Goal: Transaction & Acquisition: Download file/media

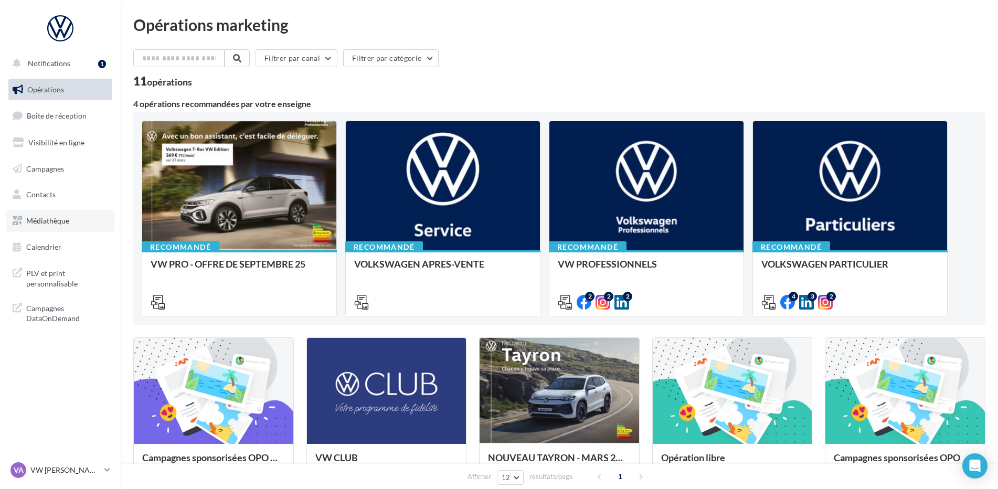
click at [53, 228] on link "Médiathèque" at bounding box center [60, 221] width 108 height 22
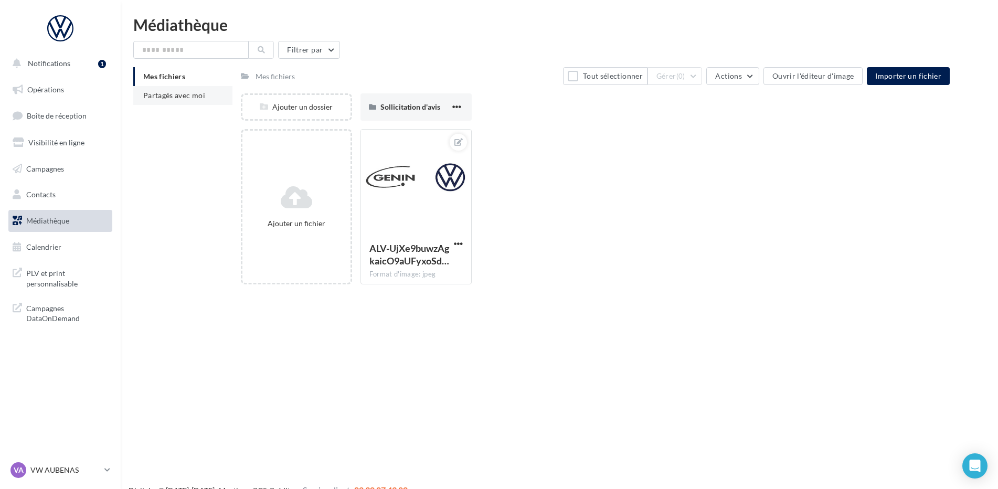
click at [190, 94] on span "Partagés avec moi" at bounding box center [174, 95] width 62 height 9
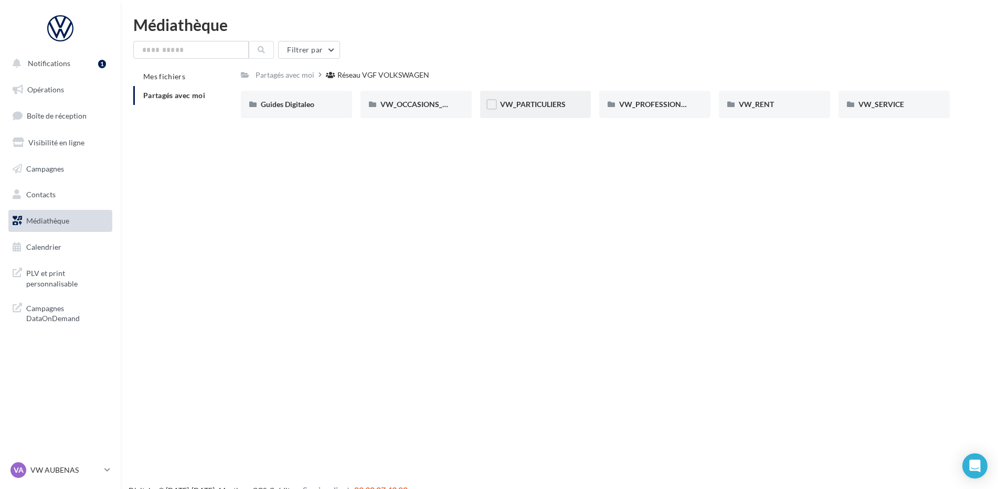
click at [571, 107] on div "VW_PARTICULIERS" at bounding box center [535, 104] width 71 height 10
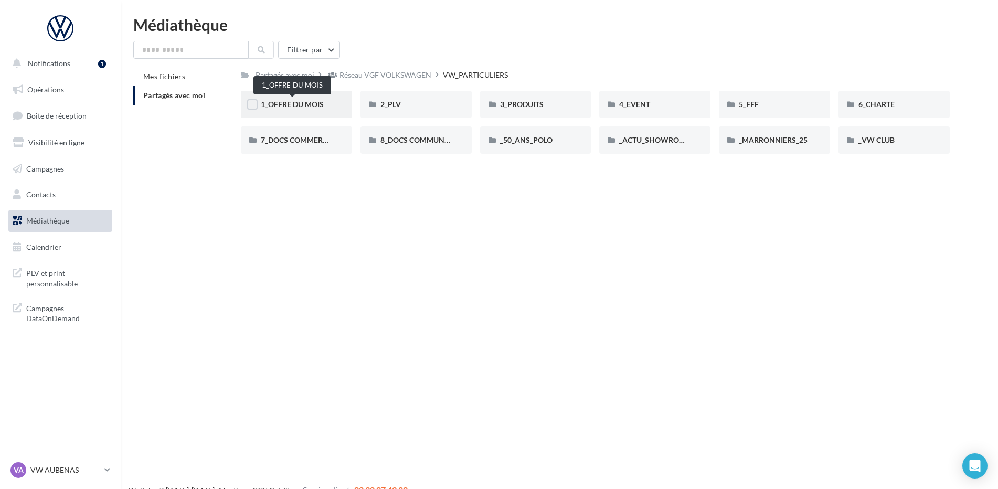
click at [290, 107] on span "1_OFFRE DU MOIS" at bounding box center [292, 104] width 63 height 9
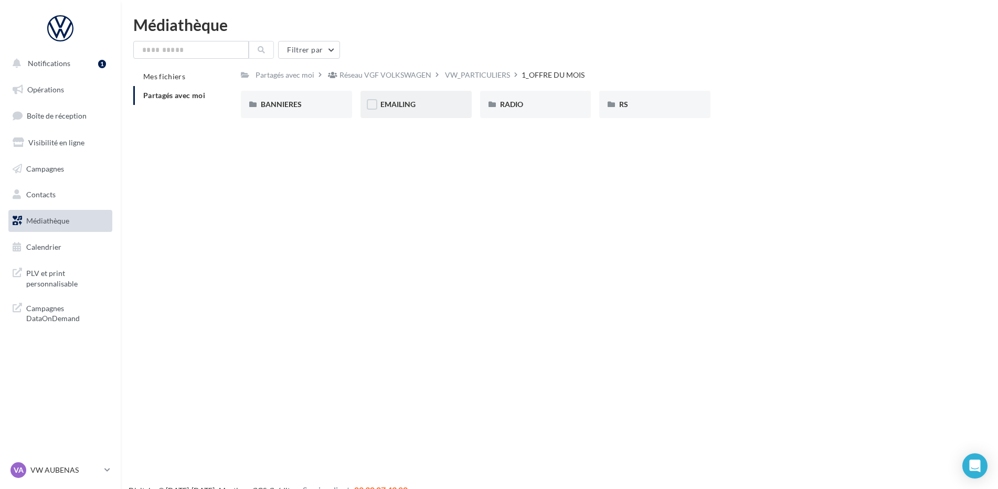
click at [411, 112] on div "EMAILING" at bounding box center [415, 104] width 111 height 27
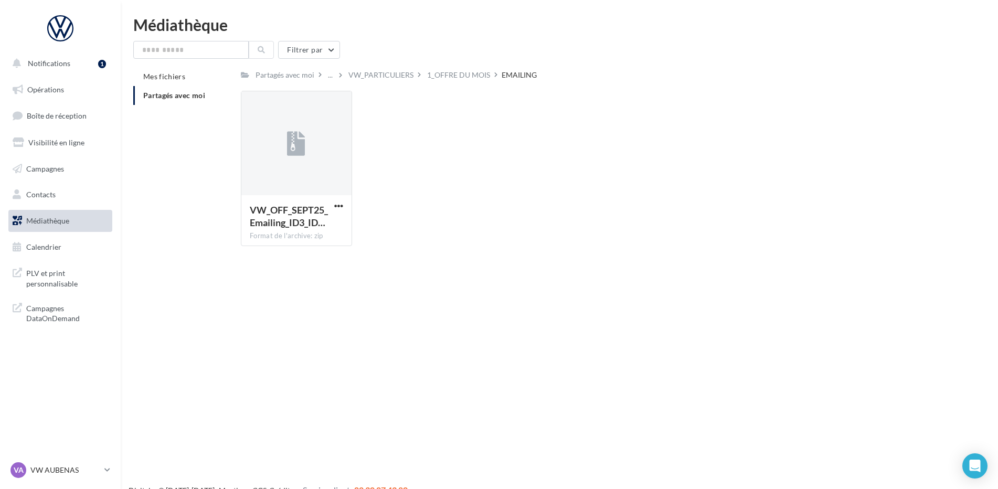
click at [464, 60] on div "Filtrer par Mes fichiers Partagés avec moi Partagés avec moi ... VW_PARTICULIER…" at bounding box center [559, 148] width 852 height 214
click at [463, 78] on div "1_OFFRE DU MOIS" at bounding box center [458, 75] width 63 height 10
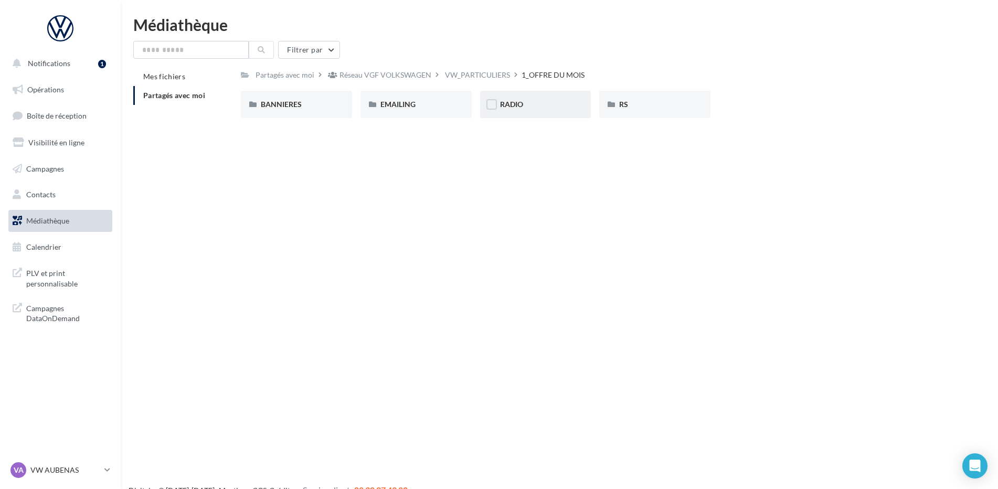
click at [526, 103] on div "RADIO" at bounding box center [535, 104] width 71 height 10
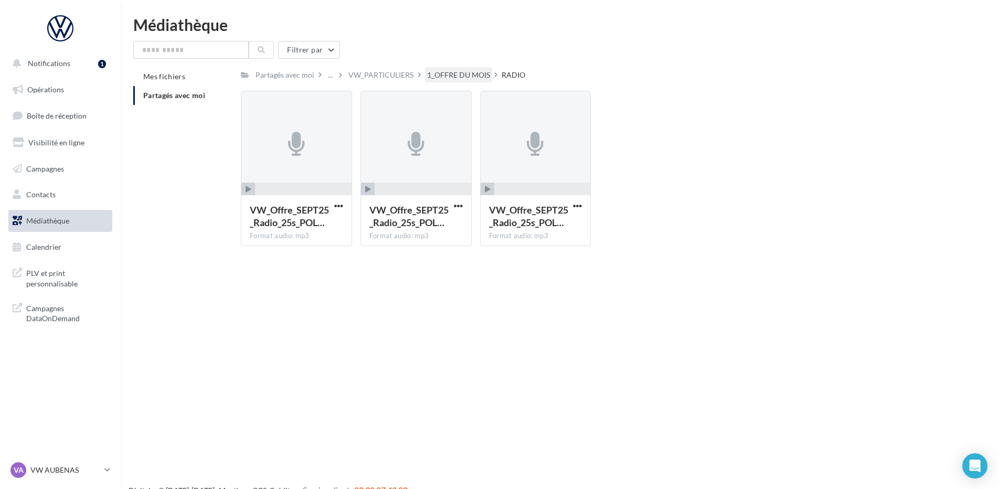
click at [458, 70] on div "1_OFFRE DU MOIS" at bounding box center [458, 75] width 63 height 10
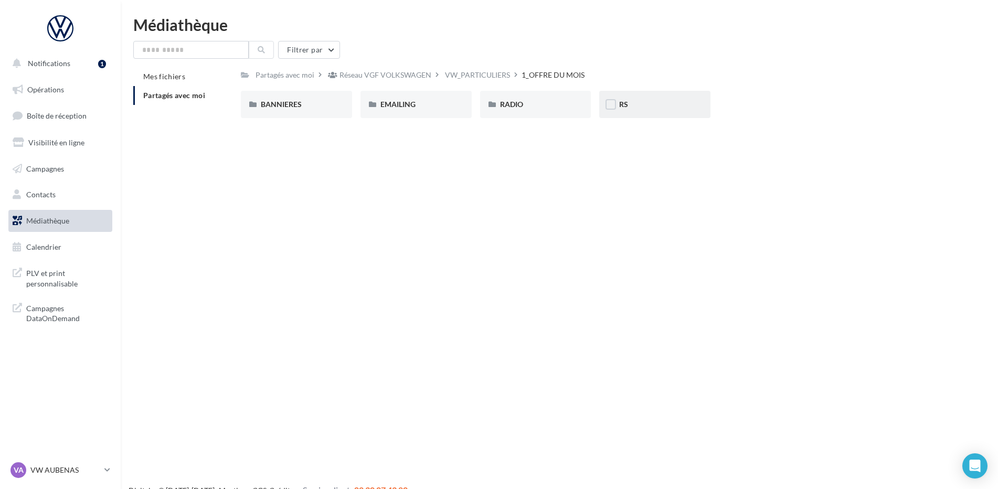
click at [639, 108] on div "RS" at bounding box center [654, 104] width 71 height 10
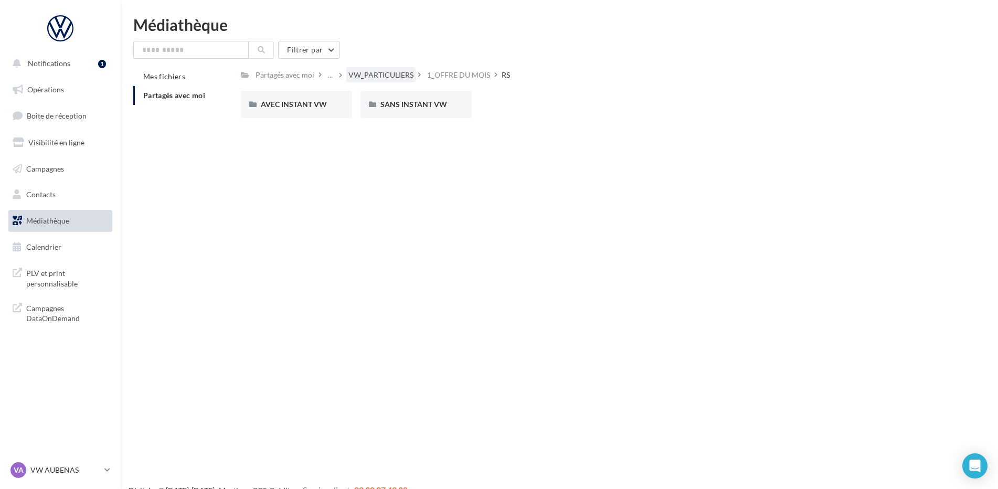
click at [384, 72] on div "VW_PARTICULIERS" at bounding box center [380, 75] width 65 height 10
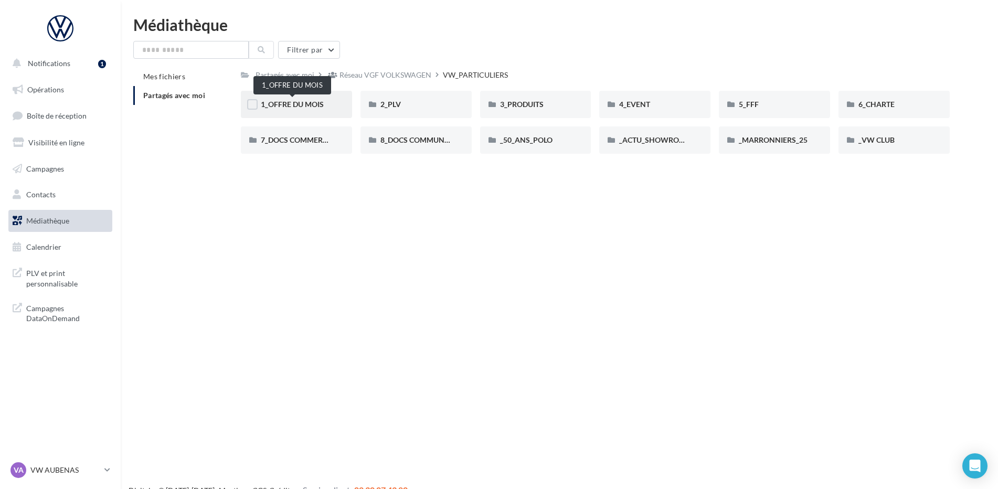
click at [311, 104] on span "1_OFFRE DU MOIS" at bounding box center [292, 104] width 63 height 9
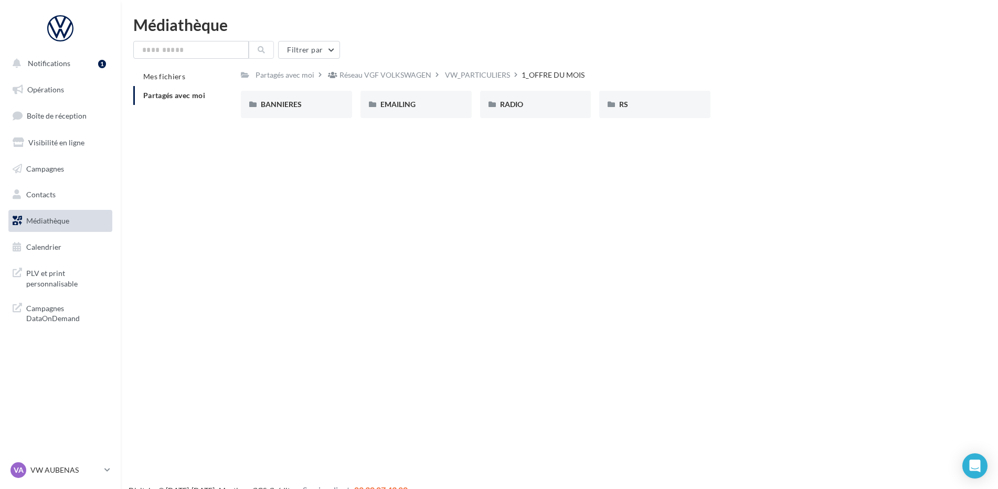
click at [311, 104] on div "BANNIERES" at bounding box center [296, 104] width 71 height 10
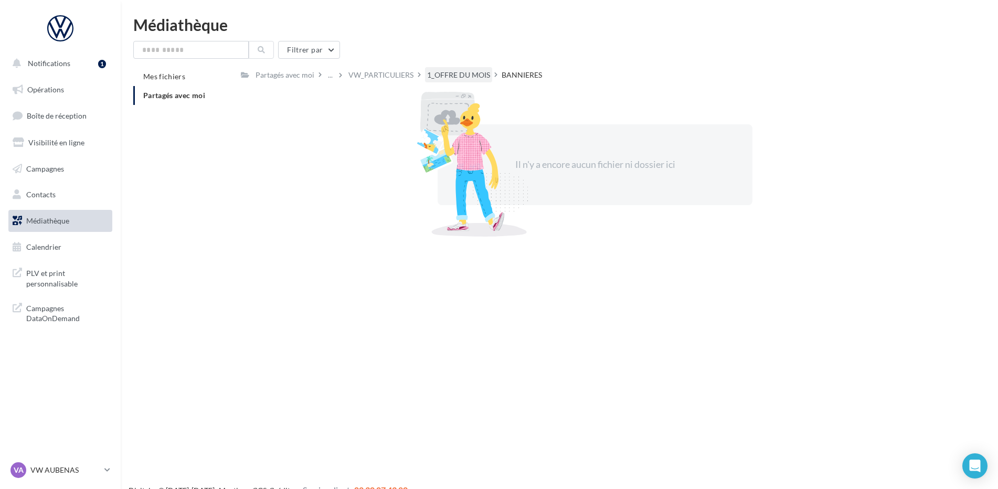
click at [461, 78] on div "1_OFFRE DU MOIS" at bounding box center [458, 75] width 63 height 10
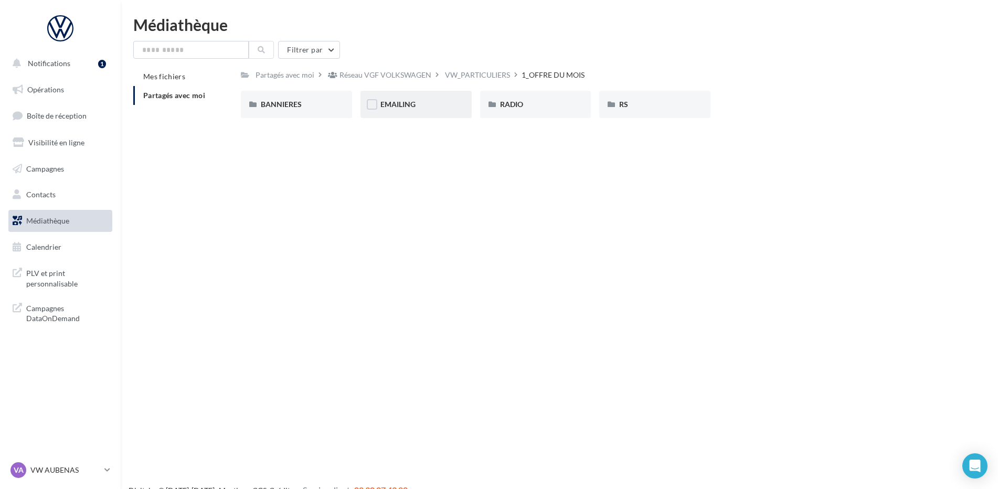
click at [421, 96] on div "EMAILING" at bounding box center [415, 104] width 111 height 27
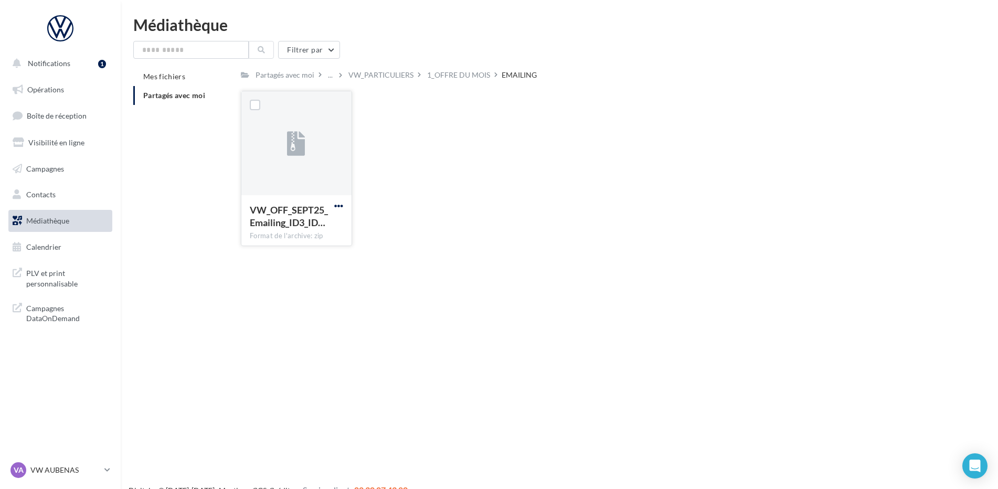
click at [341, 208] on span "button" at bounding box center [338, 205] width 9 height 9
click at [310, 225] on button "Télécharger" at bounding box center [292, 226] width 105 height 27
